Goal: Feedback & Contribution: Contribute content

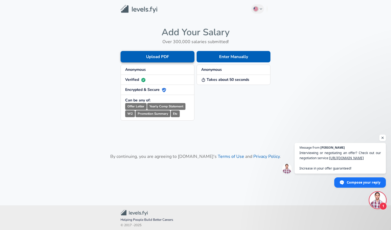
click at [173, 53] on button "Upload PDF" at bounding box center [157, 56] width 74 height 11
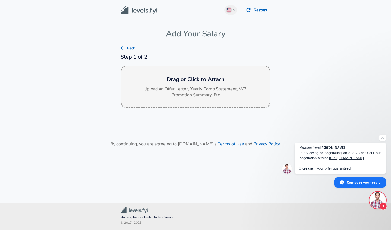
click at [188, 90] on p "Upload an Offer Letter, Yearly Comp Statement, W2, Promotion Summary, Etc" at bounding box center [195, 92] width 109 height 12
click at [187, 83] on div "Drag or Click to Attach Upload an Offer Letter, Yearly Comp Statement, W2, Prom…" at bounding box center [195, 86] width 150 height 41
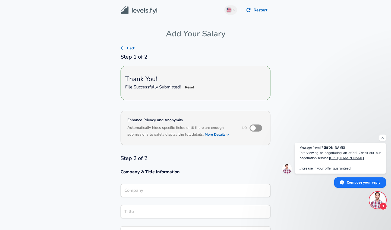
type input "Meta"
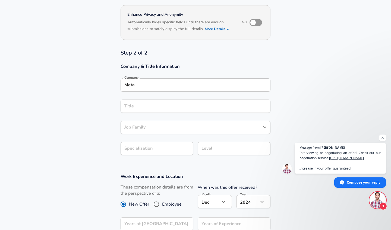
scroll to position [104, 0]
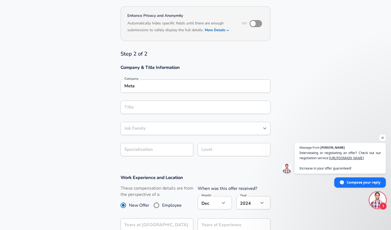
click at [162, 110] on div "Title" at bounding box center [195, 107] width 150 height 13
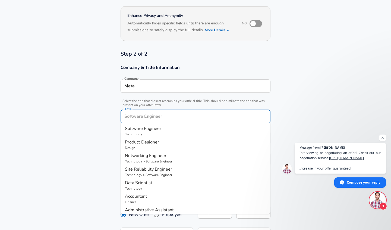
scroll to position [115, 0]
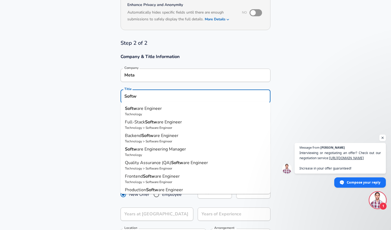
click at [159, 109] on span "are Engineer" at bounding box center [149, 109] width 25 height 6
type input "Software Engineer"
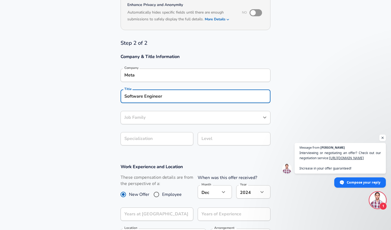
type input "Software Engineer"
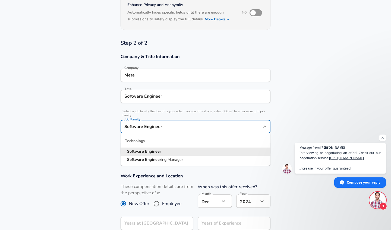
click at [157, 123] on input "Software Engineer" at bounding box center [191, 127] width 137 height 8
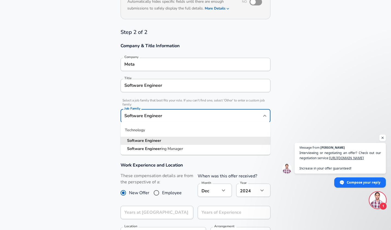
click at [106, 129] on section "Company & Title Information Company Meta Company Title Software Engineer Title …" at bounding box center [195, 96] width 391 height 119
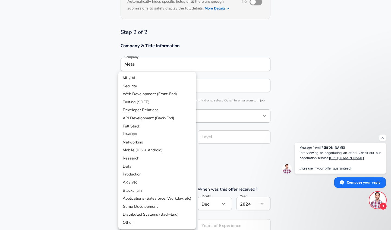
scroll to position [142, 0]
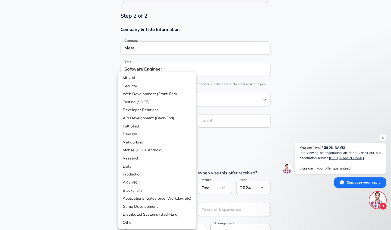
click at [213, 117] on div at bounding box center [195, 115] width 391 height 230
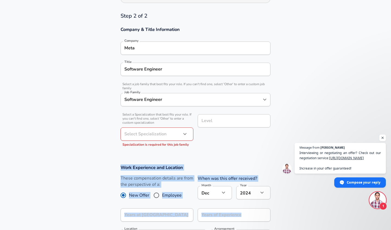
click at [212, 119] on input "Level" at bounding box center [234, 121] width 68 height 8
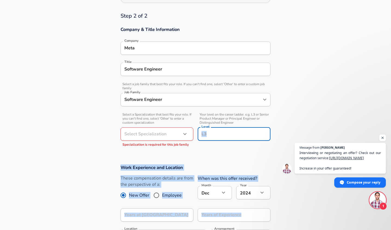
scroll to position [153, 0]
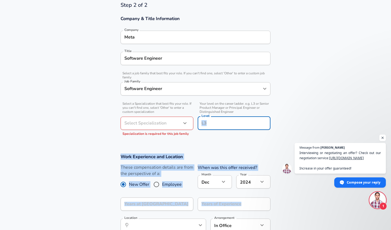
click at [212, 119] on input "Level" at bounding box center [234, 123] width 68 height 8
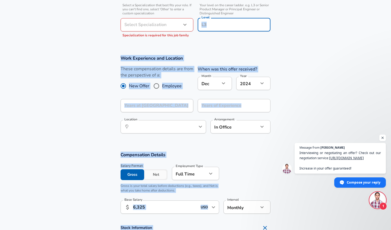
scroll to position [287, 0]
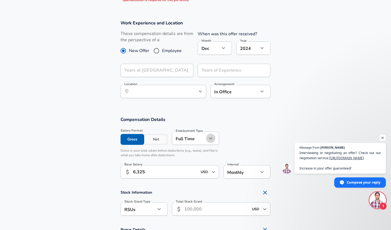
click at [207, 139] on icon "button" at bounding box center [210, 138] width 7 height 7
click at [241, 129] on div at bounding box center [195, 115] width 391 height 230
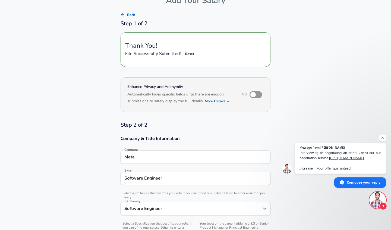
scroll to position [34, 0]
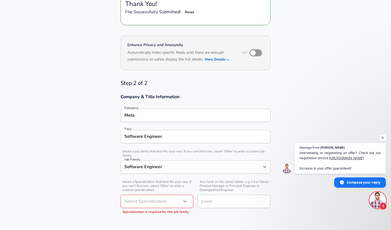
click at [209, 138] on div "Software Engineer Title" at bounding box center [195, 136] width 150 height 13
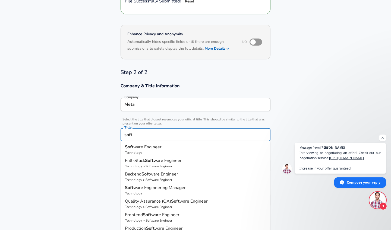
click at [191, 148] on p "Soft ware Engineer" at bounding box center [195, 147] width 141 height 7
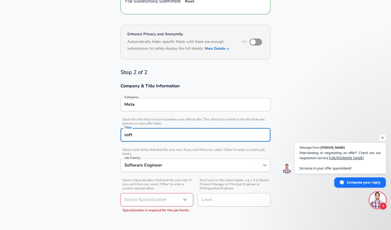
type input "Software Engineer"
click at [169, 166] on input "Software Engineer" at bounding box center [191, 165] width 137 height 8
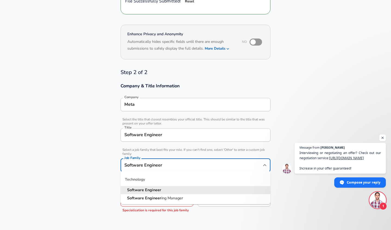
click at [163, 186] on li "Software Engineer" at bounding box center [195, 190] width 150 height 8
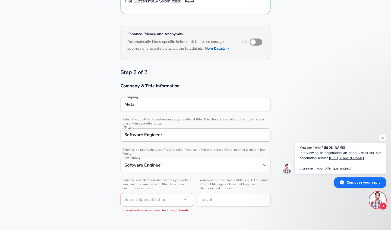
click at [103, 167] on section "Company & Title Information Company Meta Company Select the title that closest …" at bounding box center [195, 150] width 391 height 147
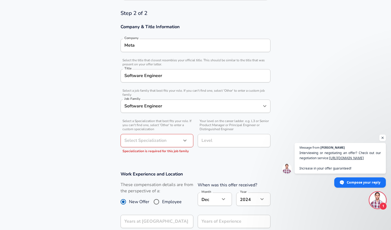
scroll to position [162, 0]
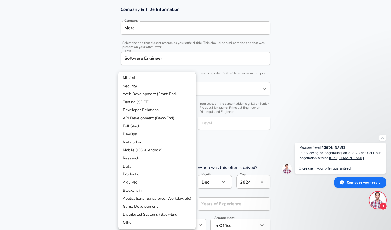
click at [88, 120] on div at bounding box center [195, 115] width 391 height 230
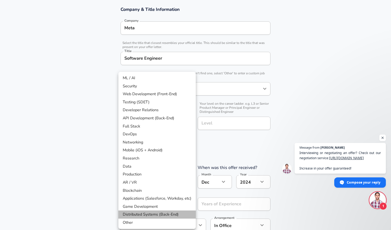
click at [159, 215] on li "Distributed Systems (Back-End)" at bounding box center [156, 215] width 77 height 8
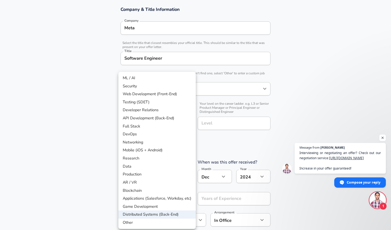
click at [155, 221] on li "Other" at bounding box center [156, 223] width 77 height 8
type input "Other"
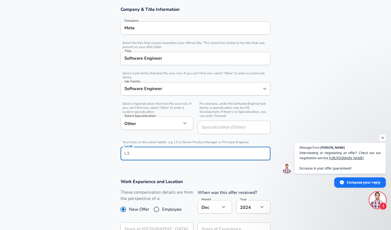
click at [197, 152] on input "Level" at bounding box center [195, 153] width 145 height 8
click at [223, 132] on input "Specialization (Other)" at bounding box center [226, 127] width 59 height 13
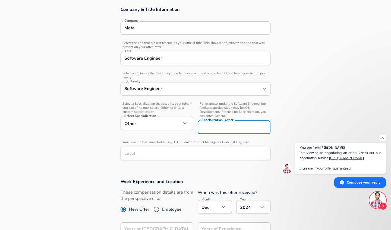
click at [213, 181] on section "Work Experience and Location These compensation details are from the perspectiv…" at bounding box center [195, 221] width 391 height 97
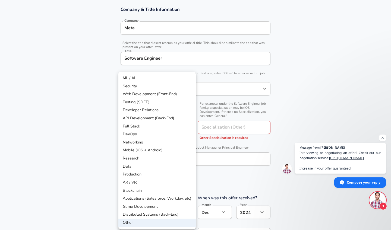
click at [215, 119] on div at bounding box center [195, 115] width 391 height 230
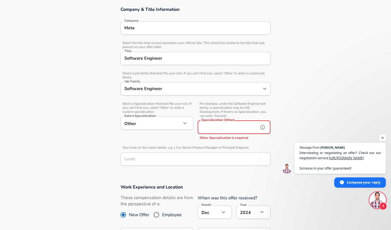
click at [215, 124] on div "Specialization (Other) Specialization (Other) Other Specialization is required" at bounding box center [233, 131] width 73 height 20
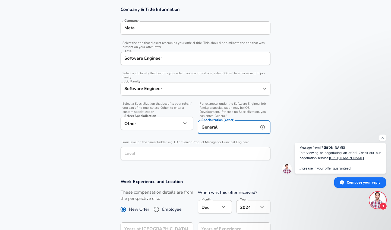
type input "General"
click at [204, 153] on input "Level" at bounding box center [195, 153] width 145 height 8
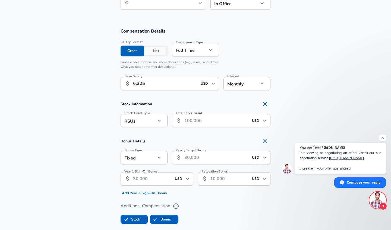
scroll to position [409, 0]
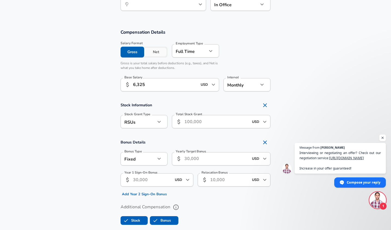
click at [209, 118] on input "Total Stock Grant" at bounding box center [216, 121] width 64 height 13
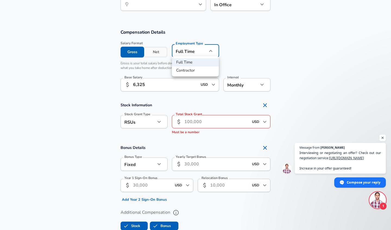
click at [255, 49] on div at bounding box center [195, 115] width 391 height 230
click at [267, 103] on icon "Remove Section" at bounding box center [264, 105] width 7 height 7
checkbox input "false"
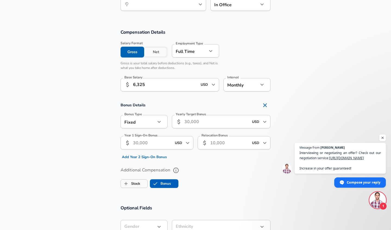
click at [155, 120] on button "button" at bounding box center [158, 121] width 9 height 9
click at [79, 122] on div at bounding box center [195, 115] width 391 height 230
click at [219, 141] on input "Relocation Bonus" at bounding box center [229, 142] width 39 height 13
type input "9,200"
click at [242, 174] on div "Additional Compensation Stock Bonus" at bounding box center [195, 178] width 150 height 24
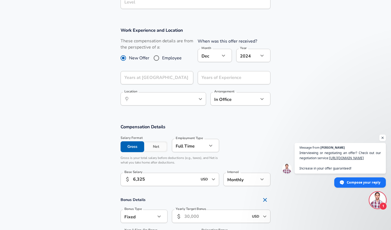
scroll to position [310, 0]
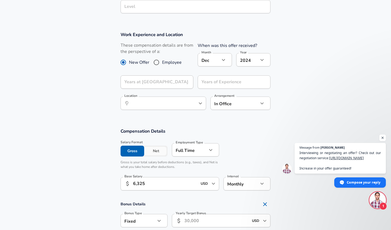
click at [221, 58] on icon "button" at bounding box center [223, 60] width 7 height 7
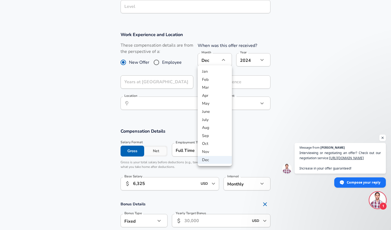
click at [263, 58] on div at bounding box center [195, 115] width 391 height 230
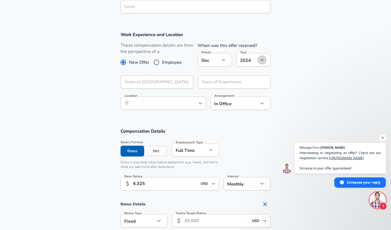
click at [261, 58] on icon "button" at bounding box center [262, 60] width 7 height 7
click at [217, 58] on div at bounding box center [195, 115] width 391 height 230
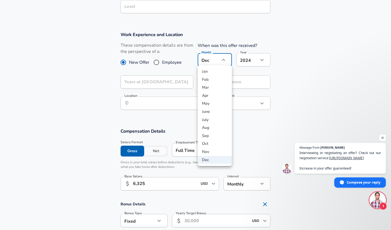
click at [213, 150] on li "Nov" at bounding box center [214, 152] width 34 height 8
type input "11"
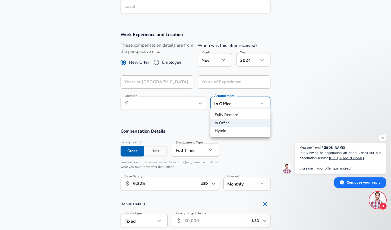
click at [291, 95] on div at bounding box center [195, 115] width 391 height 230
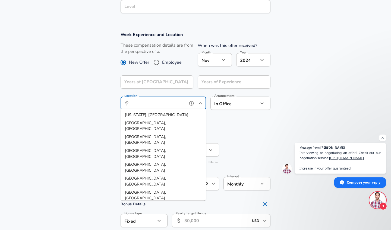
click at [181, 99] on input "Location" at bounding box center [157, 103] width 56 height 8
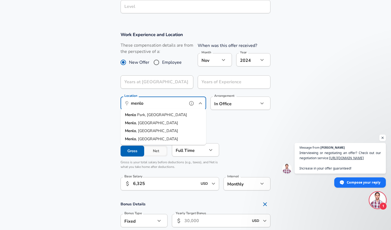
click at [155, 110] on ul "[GEOGRAPHIC_DATA], [GEOGRAPHIC_DATA] Menlo , [GEOGRAPHIC_DATA] Menlo , [GEOGRAP…" at bounding box center [162, 127] width 85 height 36
click at [158, 114] on li "[GEOGRAPHIC_DATA], [GEOGRAPHIC_DATA]" at bounding box center [162, 115] width 85 height 8
type input "[GEOGRAPHIC_DATA], [GEOGRAPHIC_DATA]"
type input "yearly"
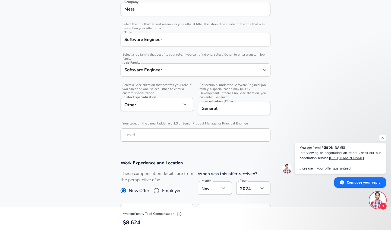
scroll to position [171, 0]
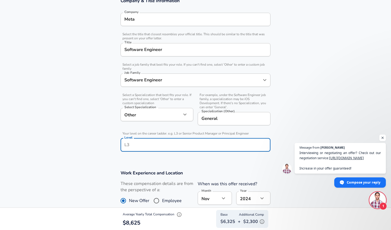
click at [163, 141] on input "Level" at bounding box center [195, 145] width 145 height 8
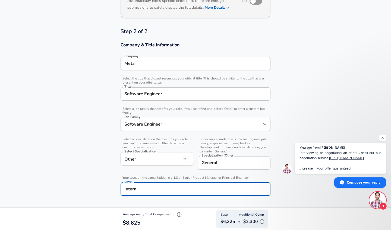
scroll to position [116, 0]
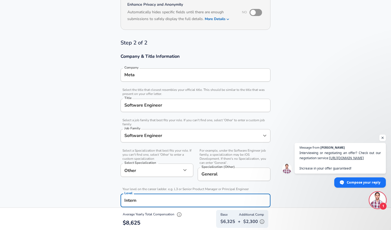
type input "Intern"
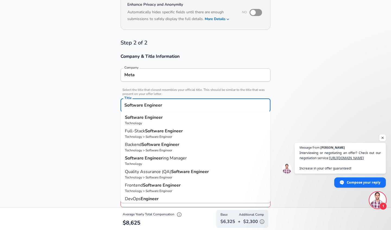
click at [205, 107] on input "Software Engineer" at bounding box center [195, 105] width 145 height 8
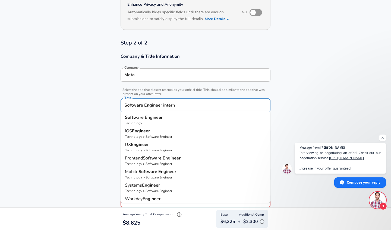
scroll to position [0, 0]
click at [163, 120] on p "Software Engineer" at bounding box center [195, 117] width 141 height 7
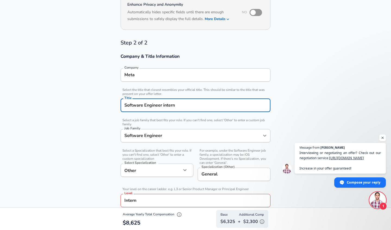
type input "Software Engineer"
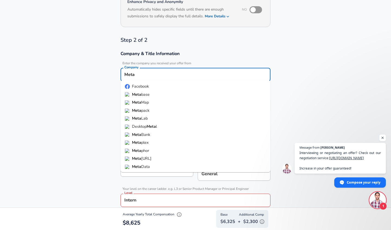
scroll to position [124, 0]
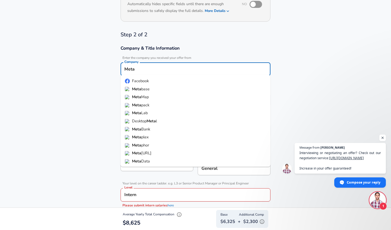
click at [148, 83] on span "Facebook" at bounding box center [140, 80] width 17 height 5
type input "Facebook"
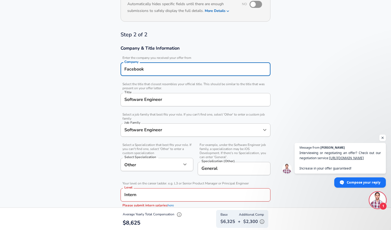
click at [101, 114] on section "Company & Title Information Enter the company you received your offer from Comp…" at bounding box center [195, 129] width 391 height 180
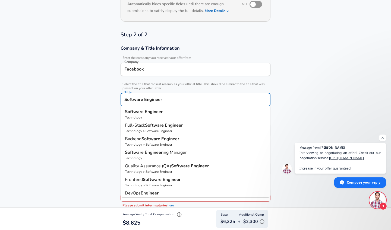
click at [171, 99] on input "Software Engineer" at bounding box center [195, 99] width 145 height 8
type input "Software Engineer"
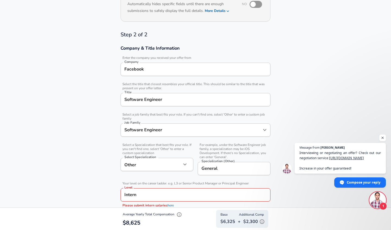
click at [288, 65] on section "Company & Title Information Enter the company you received your offer from Comp…" at bounding box center [195, 129] width 391 height 180
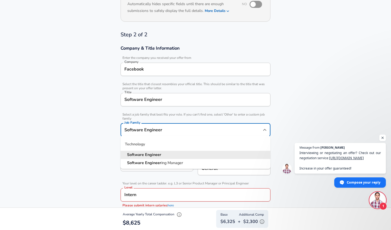
click at [234, 131] on input "Software Engineer" at bounding box center [191, 130] width 137 height 8
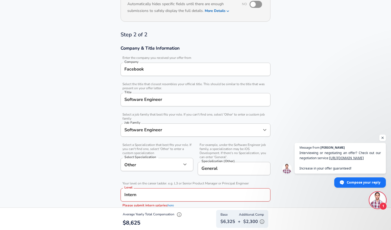
click at [303, 96] on section "Company & Title Information Enter the company you received your offer from Comp…" at bounding box center [195, 129] width 391 height 180
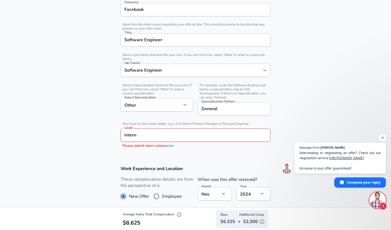
scroll to position [192, 0]
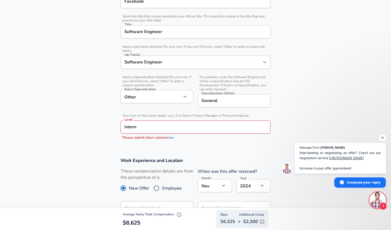
click at [169, 137] on link "here" at bounding box center [170, 137] width 6 height 4
